Goal: Information Seeking & Learning: Find specific fact

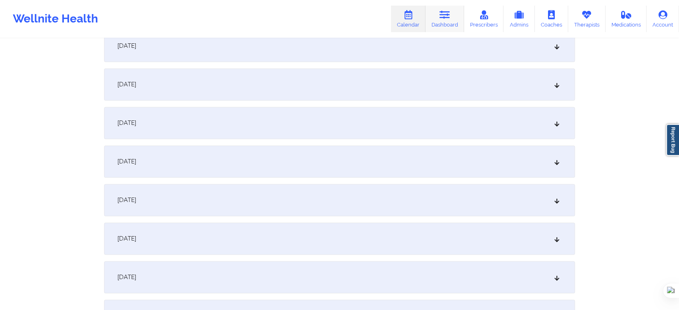
click at [457, 21] on link "Dashboard" at bounding box center [445, 19] width 39 height 27
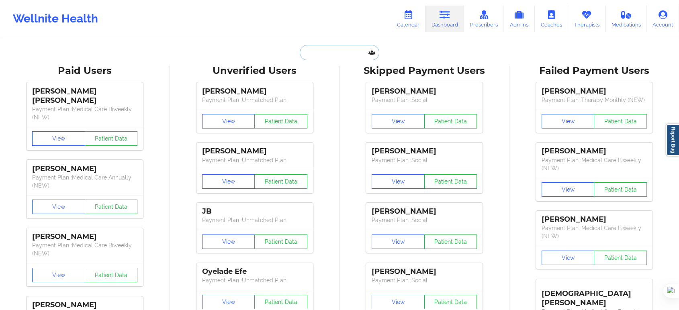
click at [342, 53] on input "text" at bounding box center [340, 52] width 80 height 15
paste input "[PERSON_NAME]"
type input "[PERSON_NAME]"
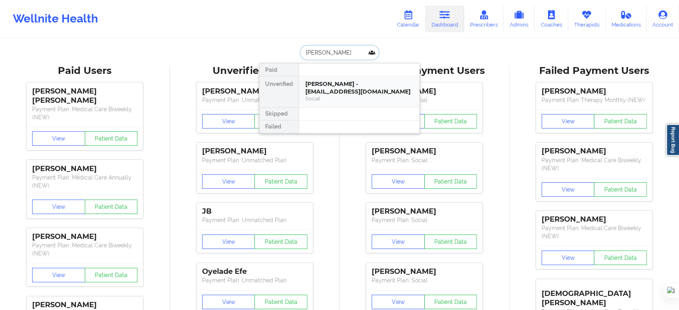
click at [341, 96] on div "Social" at bounding box center [359, 98] width 108 height 7
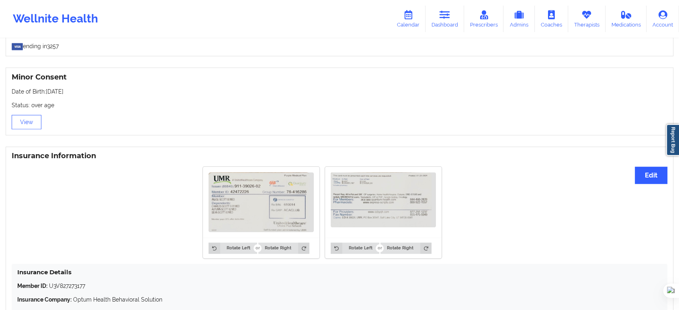
scroll to position [644, 0]
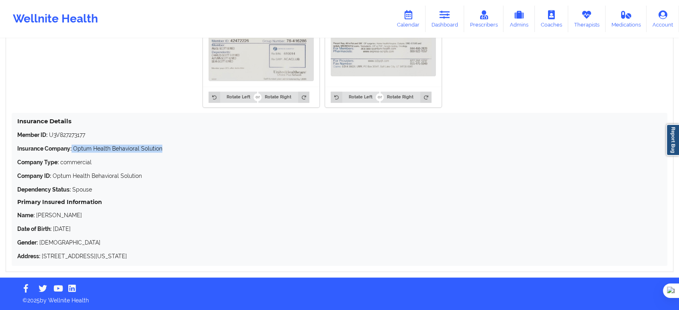
drag, startPoint x: 72, startPoint y: 146, endPoint x: 207, endPoint y: 148, distance: 134.6
click at [207, 148] on p "Insurance Company: Optum Health Behavioral Solution" at bounding box center [339, 149] width 645 height 8
copy p "Optum Health Behavioral Solution"
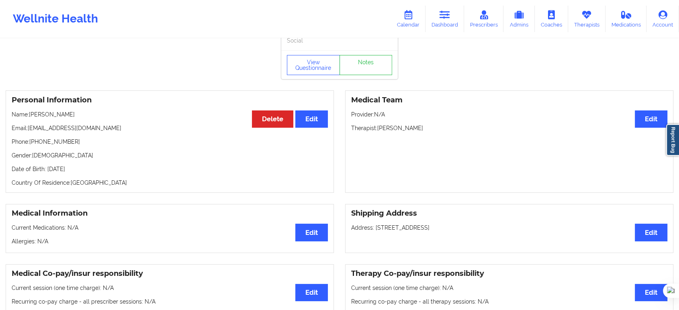
scroll to position [0, 0]
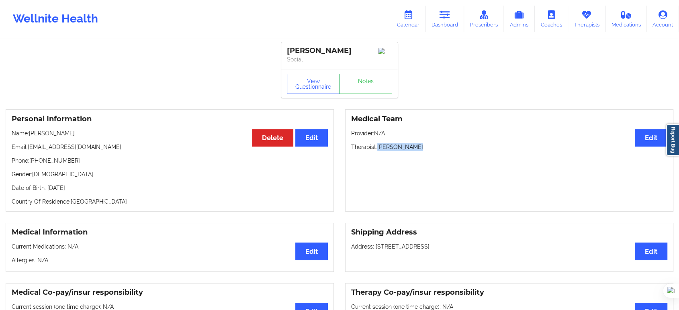
drag, startPoint x: 377, startPoint y: 150, endPoint x: 433, endPoint y: 147, distance: 55.9
click at [433, 147] on p "Therapist: [PERSON_NAME]" at bounding box center [509, 147] width 316 height 8
copy p "[PERSON_NAME]"
